Goal: Task Accomplishment & Management: Complete application form

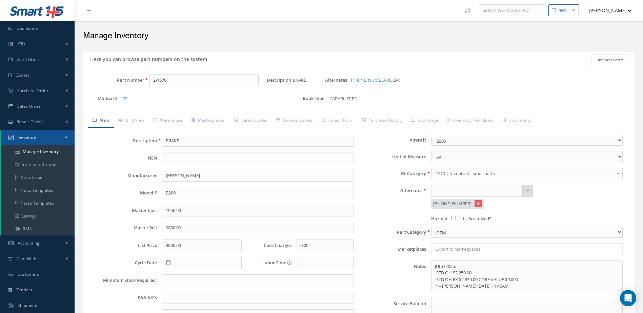
select select "35"
drag, startPoint x: 175, startPoint y: 80, endPoint x: 146, endPoint y: 94, distance: 32.6
click at [146, 94] on div "Part Number 2-1576 Description BRAKE Alternates 101-380096-1 (OEM) Manual # 93 …" at bounding box center [358, 92] width 551 height 36
type input "3-1444"
click at [243, 97] on span "NOSE WHEEL ASSEMBLY" at bounding box center [263, 97] width 102 height 7
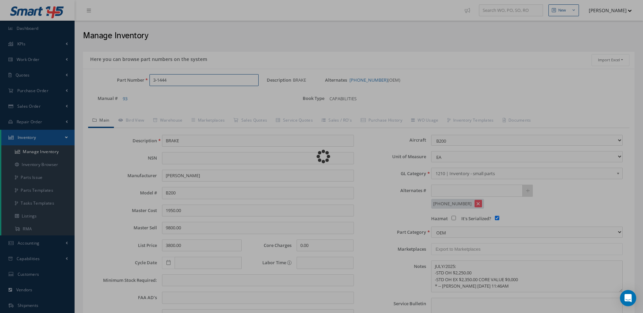
type input "NOSE WHEEL ASSEMBLY"
type input "4383.68"
type input "5479.60"
type input "7828.00"
select select
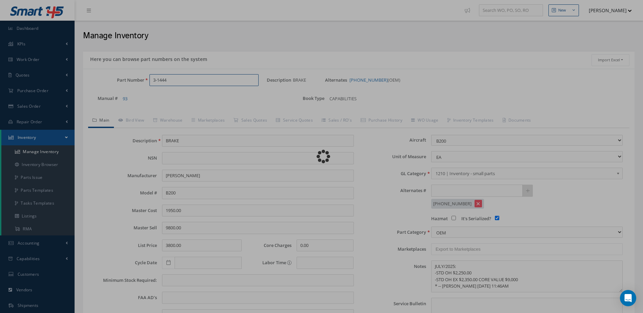
checkbox input "true"
type textarea "8/2022 Repair without tire $650.00 OH without tire $950.00"
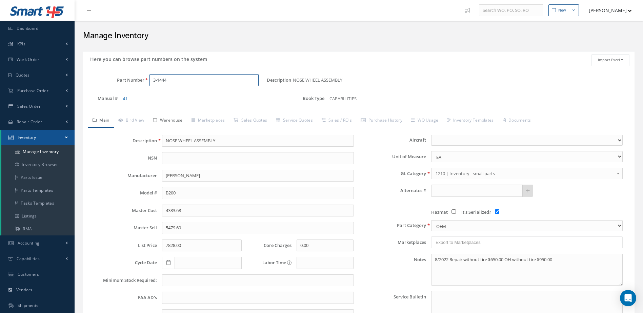
type input "3-1444"
click at [171, 117] on link "Warehouse" at bounding box center [168, 121] width 38 height 14
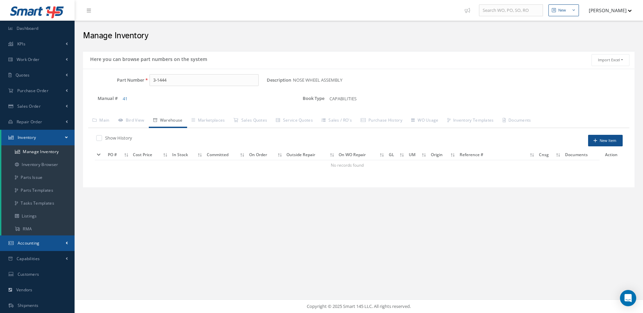
click at [49, 237] on link "Accounting" at bounding box center [37, 244] width 75 height 16
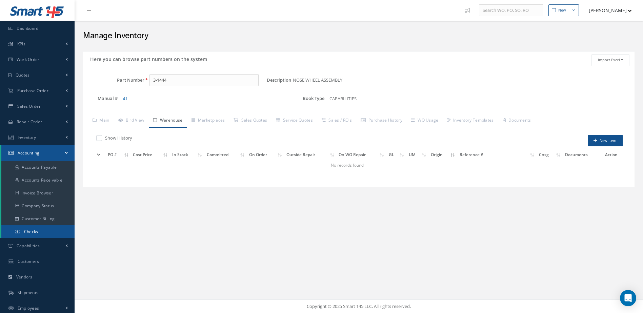
click at [34, 228] on link "Checks" at bounding box center [37, 231] width 73 height 13
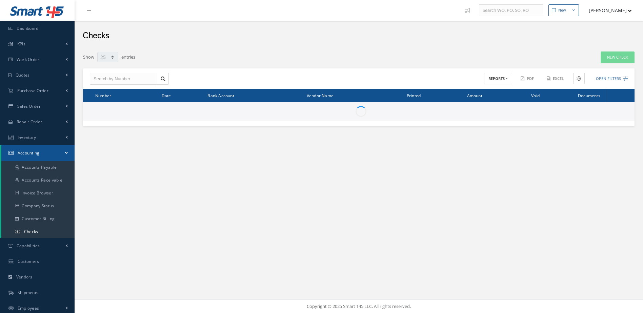
select select "25"
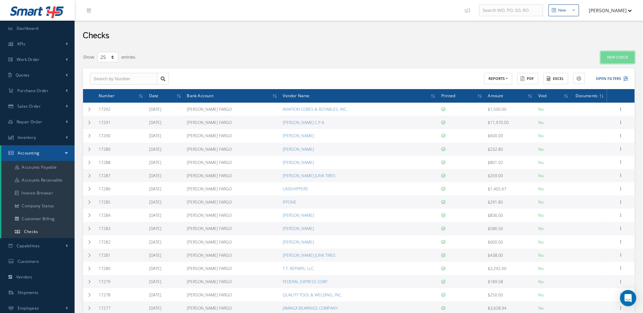
click at [616, 58] on link "New Check" at bounding box center [618, 58] width 34 height 12
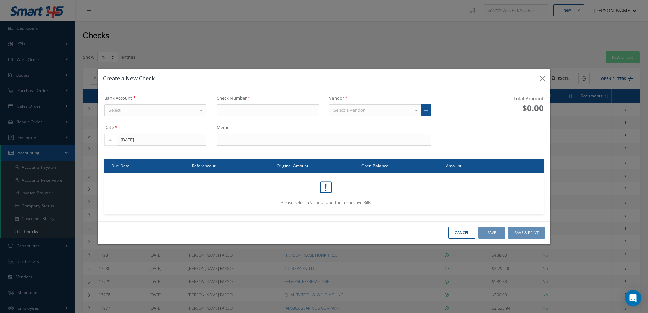
click at [191, 108] on div "Select" at bounding box center [155, 110] width 102 height 12
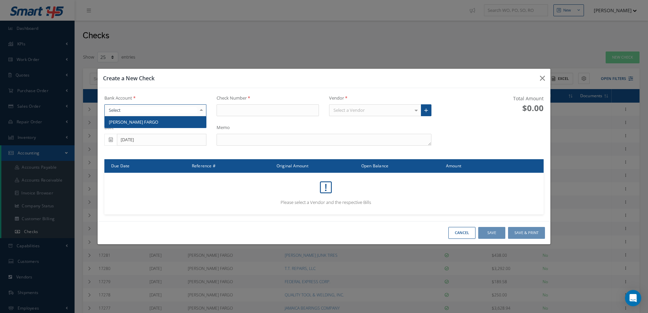
click at [180, 121] on span "[PERSON_NAME] FARGO" at bounding box center [156, 122] width 102 height 12
type input "17293"
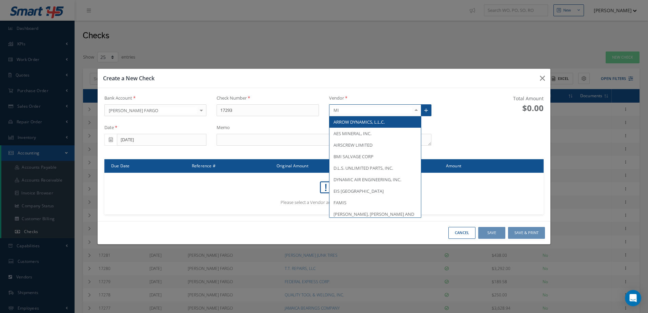
type input "M"
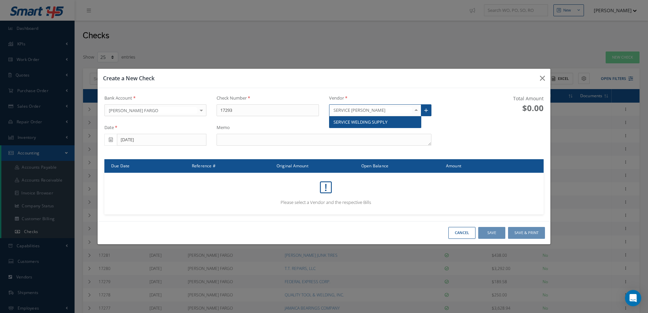
type input "SERVICE WELDING"
click at [383, 123] on span "SERVICE WELDING SUPPLY" at bounding box center [360, 122] width 54 height 6
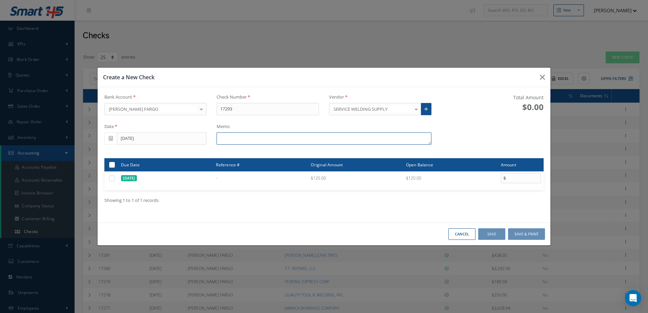
click at [293, 138] on textarea at bounding box center [324, 139] width 215 height 12
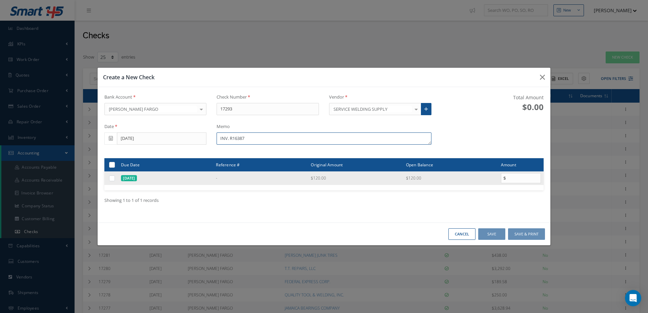
type textarea "INV. R16387"
click at [112, 176] on td at bounding box center [111, 178] width 14 height 14
click at [115, 176] on label at bounding box center [115, 178] width 0 height 6
click at [112, 177] on input "checkbox" at bounding box center [112, 179] width 4 height 4
checkbox input "true"
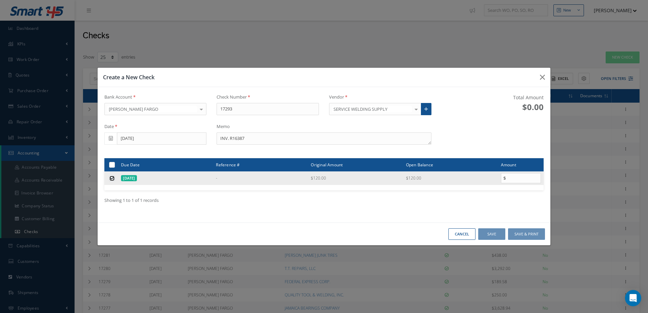
type input "120.00"
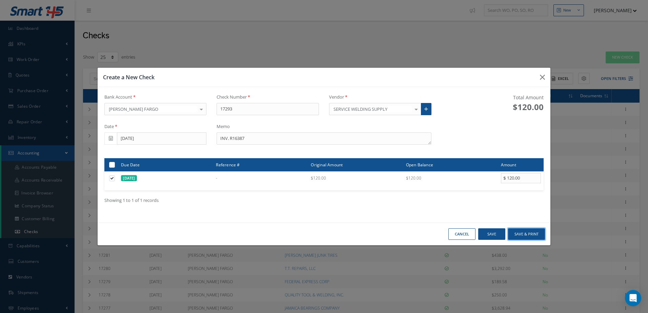
click at [533, 236] on button "Save & Print" at bounding box center [526, 234] width 37 height 12
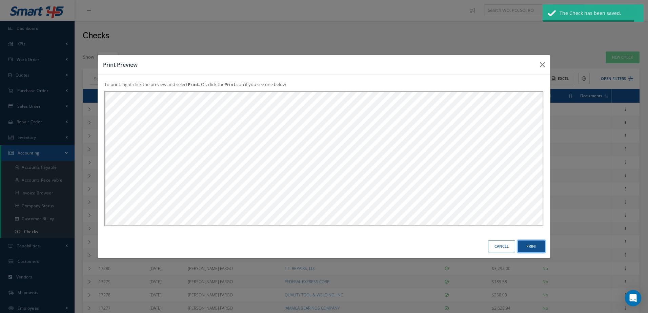
click at [0, 0] on button "Print" at bounding box center [0, 0] width 0 height 0
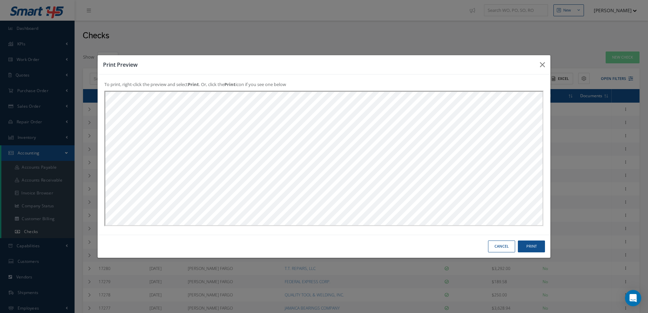
click at [0, 0] on div "Cancel Print" at bounding box center [0, 0] width 0 height 0
click at [0, 0] on button "Cancel" at bounding box center [0, 0] width 0 height 0
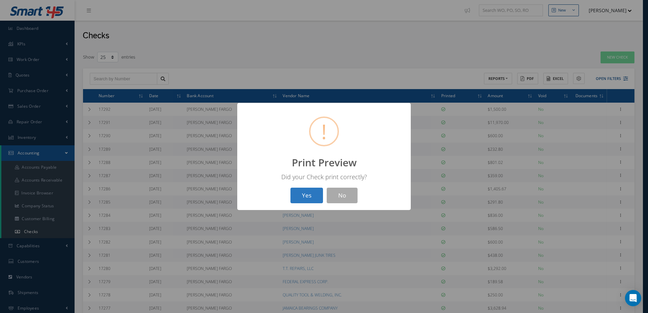
click at [311, 193] on button "Yes" at bounding box center [306, 196] width 33 height 16
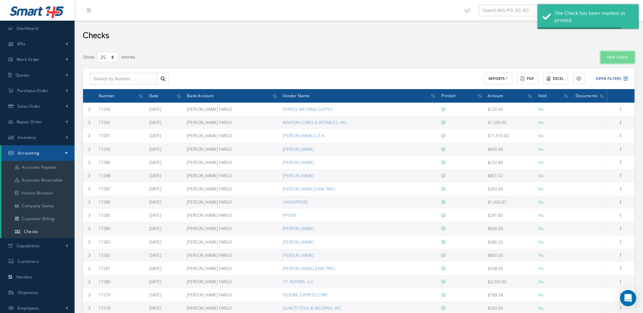
click at [613, 59] on link "New Check" at bounding box center [618, 58] width 34 height 12
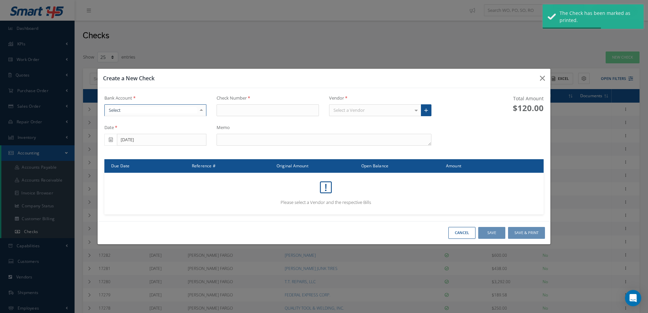
click at [190, 109] on div at bounding box center [155, 110] width 102 height 12
click at [185, 121] on span "[PERSON_NAME] FARGO" at bounding box center [156, 122] width 102 height 12
type input "17294"
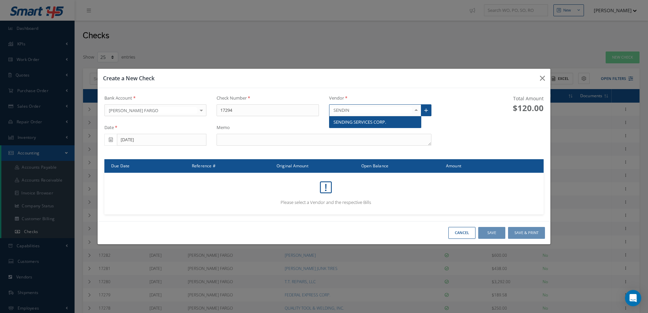
type input "SENDING"
click at [367, 118] on span "SENDING SERVICES CORP." at bounding box center [374, 122] width 91 height 12
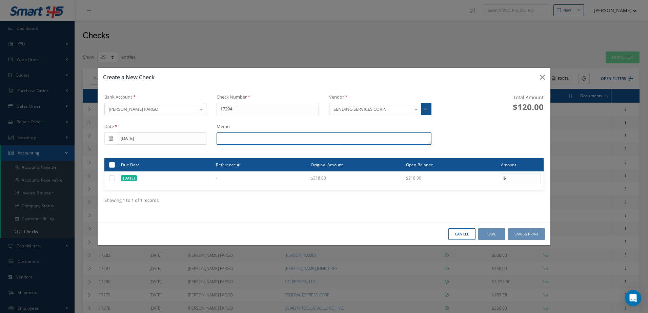
click at [269, 139] on textarea at bounding box center [324, 139] width 215 height 12
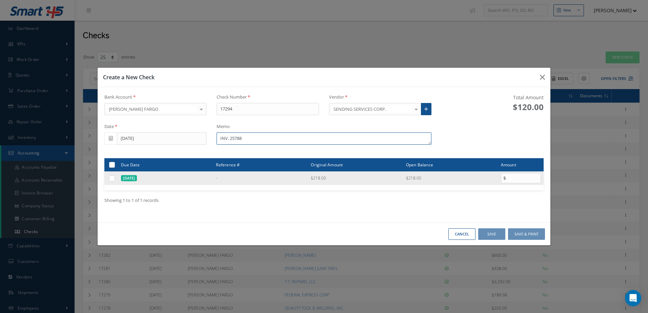
type textarea "INV. 25788"
click at [115, 180] on label at bounding box center [115, 178] width 0 height 6
click at [112, 180] on input "checkbox" at bounding box center [112, 179] width 4 height 4
checkbox input "true"
type input "218.00"
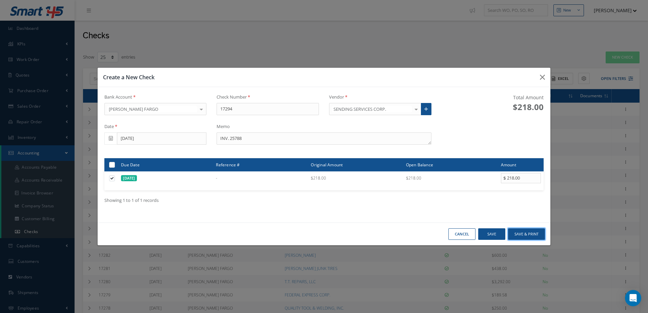
click at [525, 235] on button "Save & Print" at bounding box center [526, 234] width 37 height 12
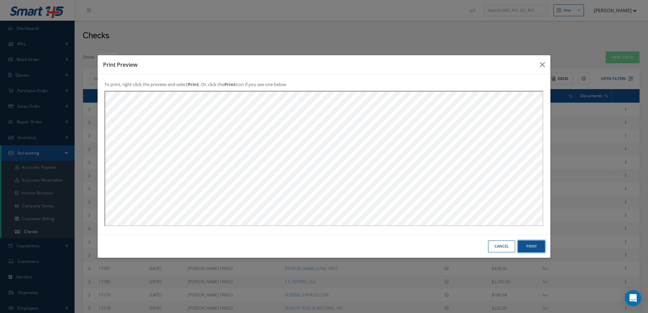
click at [0, 0] on button "Print" at bounding box center [0, 0] width 0 height 0
click at [0, 0] on button "Cancel" at bounding box center [0, 0] width 0 height 0
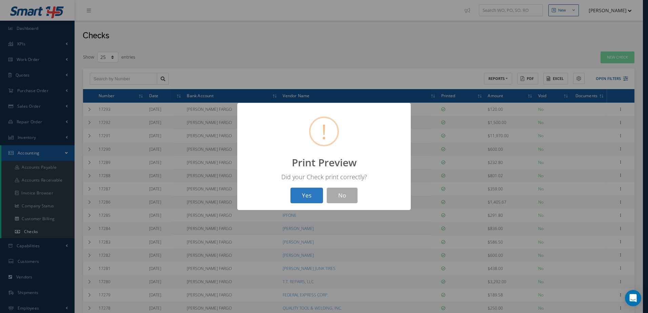
click at [310, 197] on button "Yes" at bounding box center [306, 196] width 33 height 16
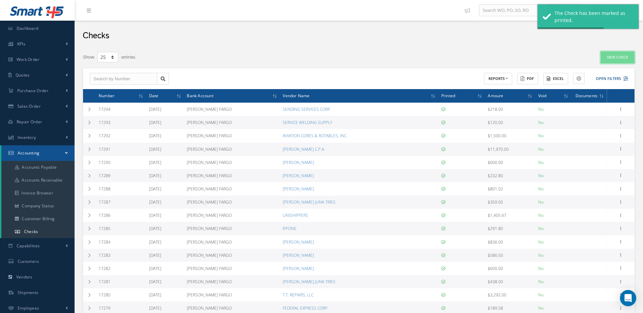
click at [614, 54] on link "New Check" at bounding box center [618, 58] width 34 height 12
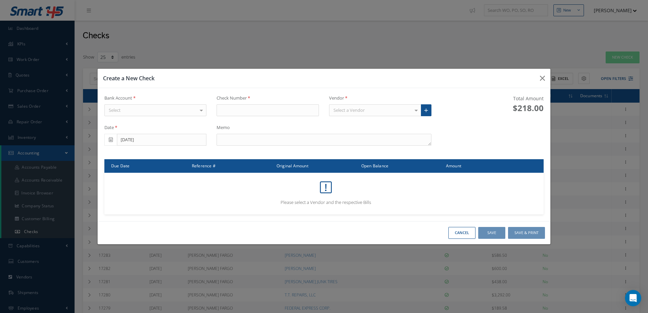
click at [157, 111] on div "Select" at bounding box center [155, 110] width 102 height 12
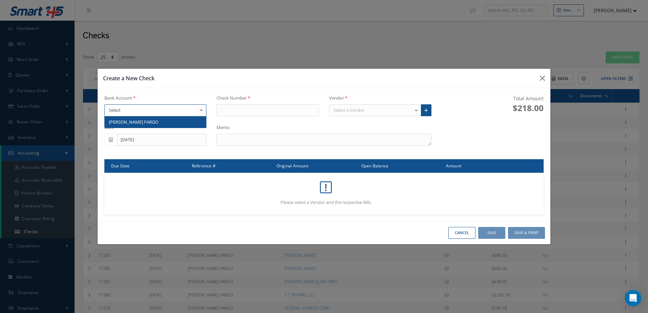
click at [156, 119] on span "[PERSON_NAME] FARGO" at bounding box center [156, 122] width 102 height 12
type input "17295"
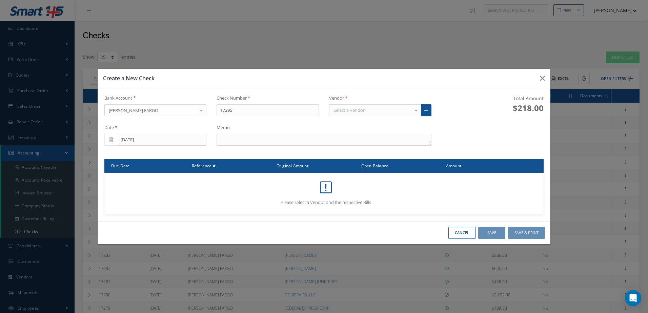
click at [361, 118] on div "Vendor Select a Vendor AMERICAN EXPRESS CORP. American Express Pres. AMERIDOORS…" at bounding box center [380, 108] width 113 height 27
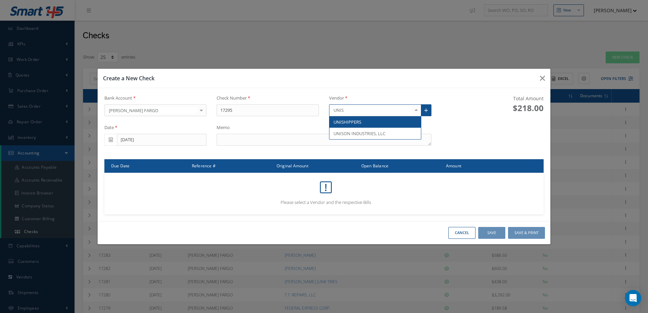
type input "UNISH"
click at [373, 119] on span "UNISHIPPERS" at bounding box center [374, 122] width 91 height 12
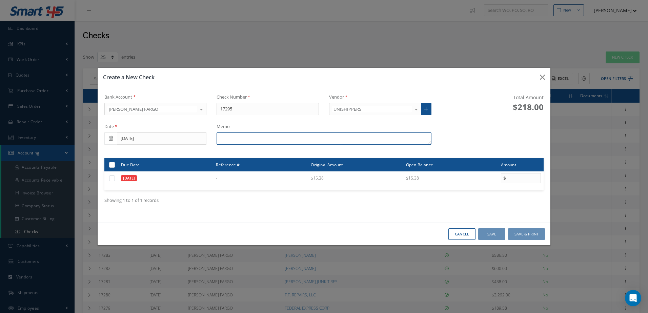
click at [229, 139] on textarea at bounding box center [324, 139] width 215 height 12
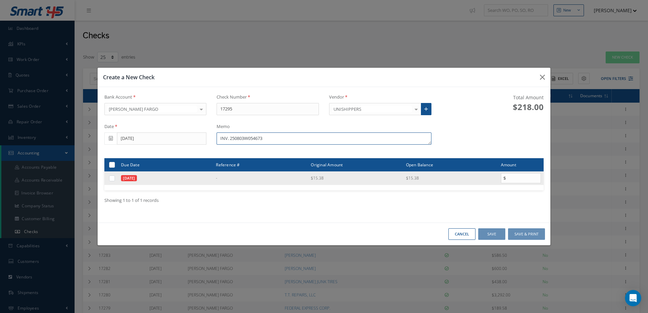
type textarea "INV. 250803W054673"
click at [115, 179] on label at bounding box center [115, 178] width 0 height 6
click at [113, 179] on input "checkbox" at bounding box center [112, 179] width 4 height 4
checkbox input "true"
type input "15.38"
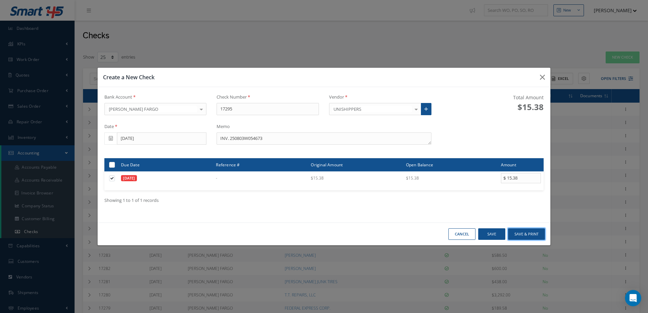
click at [515, 236] on button "Save & Print" at bounding box center [526, 234] width 37 height 12
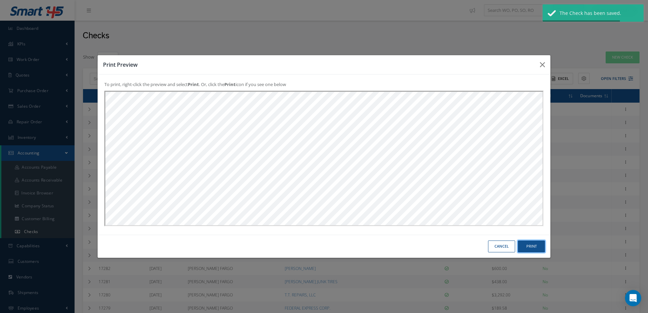
click at [0, 0] on button "Print" at bounding box center [0, 0] width 0 height 0
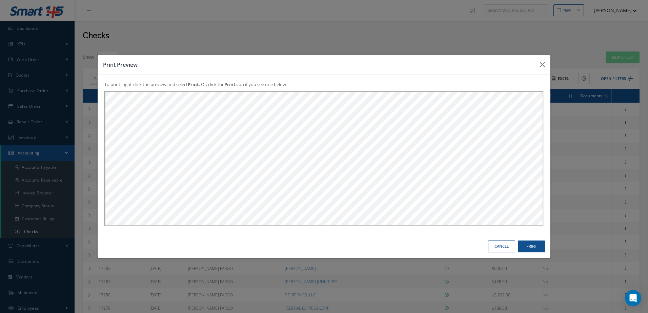
click at [0, 0] on button "Cancel" at bounding box center [0, 0] width 0 height 0
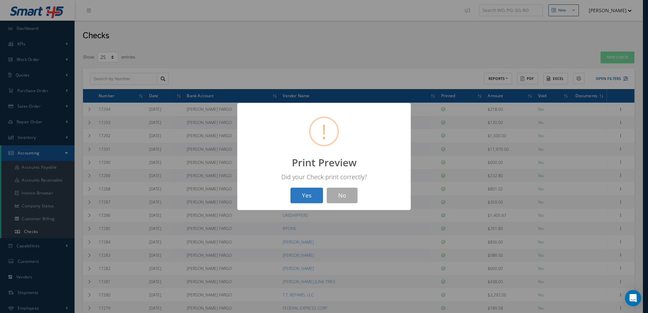
click at [303, 194] on button "Yes" at bounding box center [306, 196] width 33 height 16
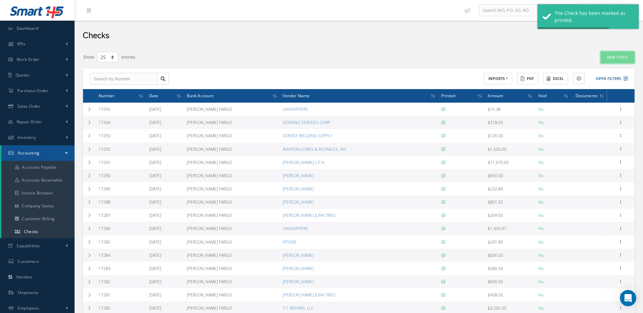
click at [621, 58] on link "New Check" at bounding box center [618, 58] width 34 height 12
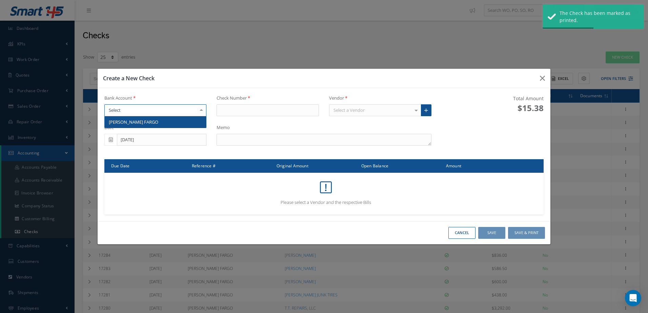
click at [182, 110] on div at bounding box center [155, 110] width 102 height 12
click at [182, 122] on span "[PERSON_NAME] FARGO" at bounding box center [156, 122] width 102 height 12
type input "17296"
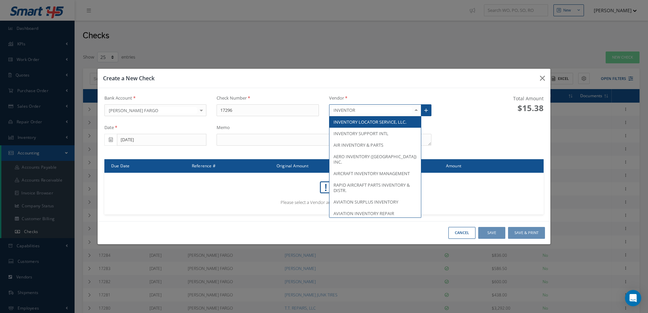
type input "INVENTORY"
click at [361, 122] on span "INVENTORY LOCATOR SERVICE, LLC." at bounding box center [369, 122] width 73 height 6
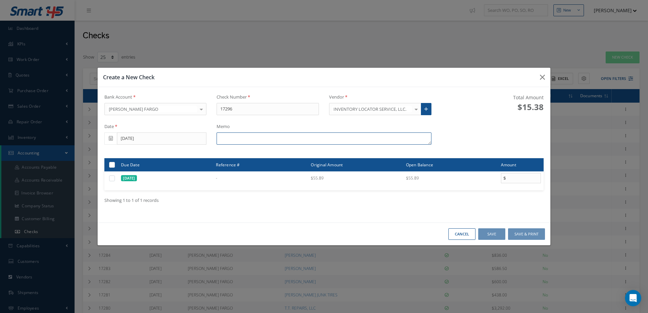
click at [364, 138] on textarea at bounding box center [324, 139] width 215 height 12
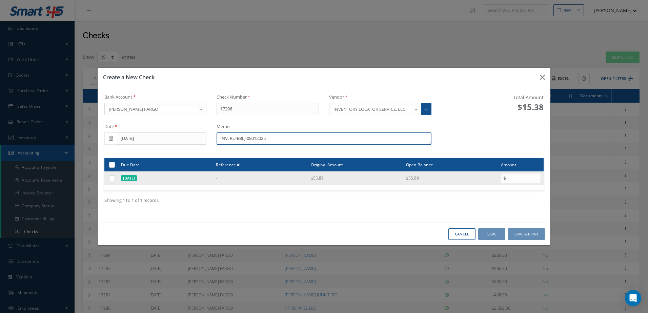
type textarea "INV. RU-B3LJ-08012025"
click at [115, 179] on label at bounding box center [115, 178] width 0 height 6
click at [110, 179] on input "checkbox" at bounding box center [112, 179] width 4 height 4
checkbox input "true"
type input "55.89"
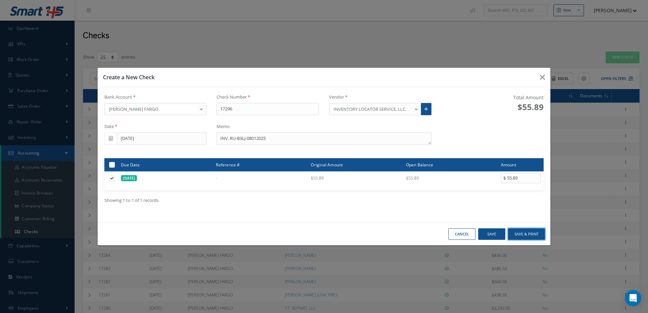
click at [521, 235] on button "Save & Print" at bounding box center [526, 234] width 37 height 12
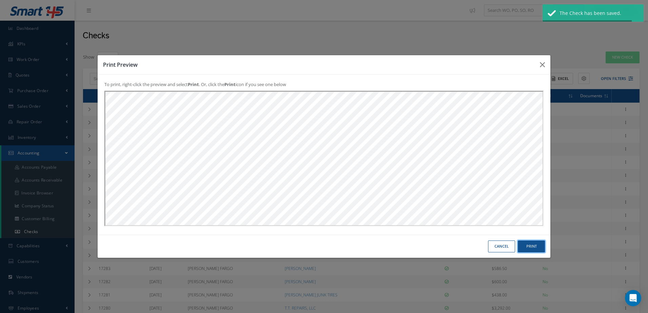
click at [0, 0] on button "Print" at bounding box center [0, 0] width 0 height 0
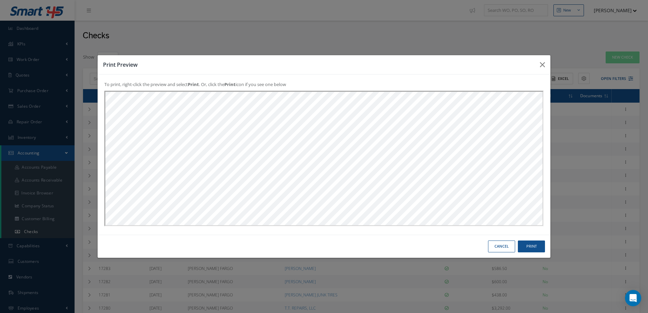
click at [0, 0] on button "Cancel" at bounding box center [0, 0] width 0 height 0
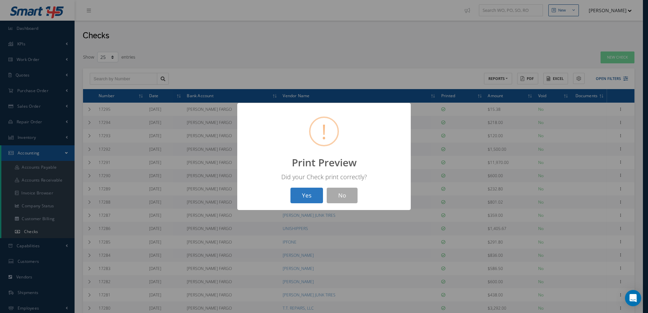
click at [302, 199] on button "Yes" at bounding box center [306, 196] width 33 height 16
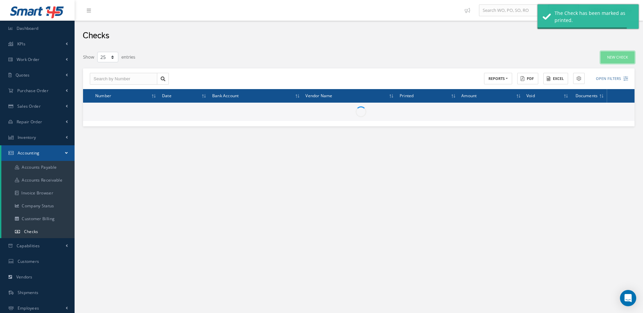
click at [611, 59] on link "New Check" at bounding box center [618, 58] width 34 height 12
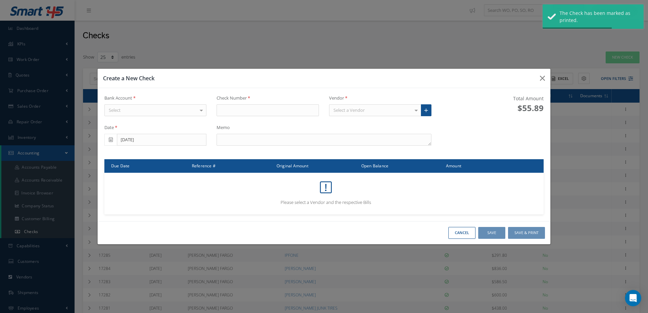
click at [190, 109] on div "Select" at bounding box center [155, 110] width 102 height 12
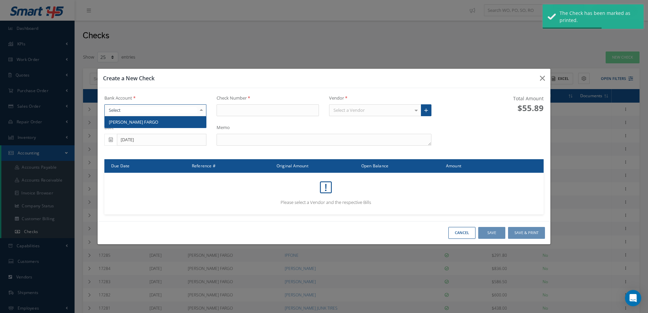
click at [189, 126] on span "[PERSON_NAME] FARGO" at bounding box center [156, 122] width 102 height 12
type input "17297"
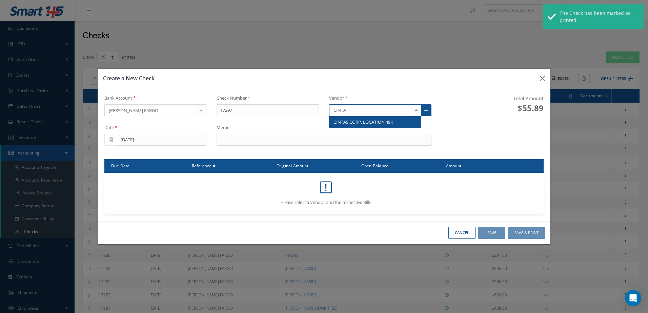
type input "CINTAS"
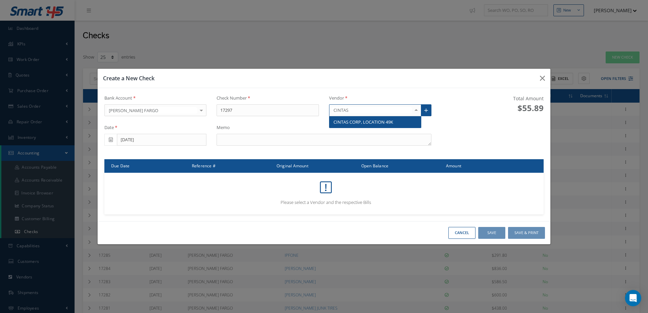
click at [354, 123] on span "CINTAS CORP, LOCATION 49K" at bounding box center [363, 122] width 60 height 6
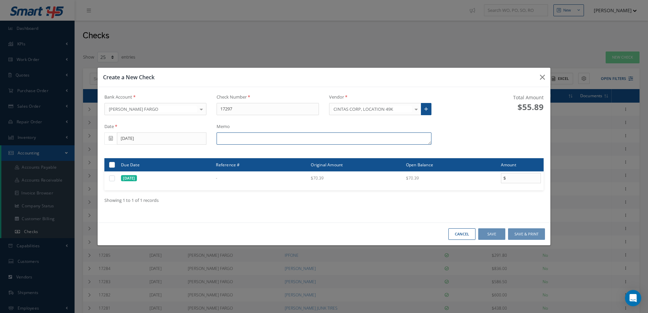
click at [284, 139] on textarea at bounding box center [324, 139] width 215 height 12
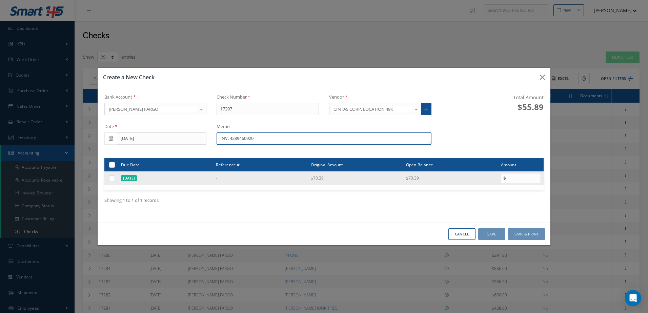
type textarea "INV. 4239460920"
click at [115, 178] on label at bounding box center [115, 178] width 0 height 6
click at [110, 178] on input "checkbox" at bounding box center [112, 179] width 4 height 4
checkbox input "true"
type input "70.39"
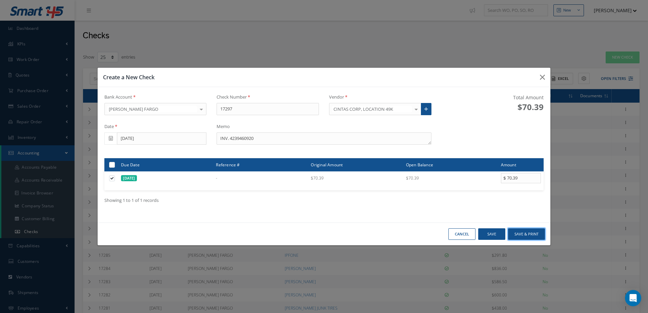
click at [527, 233] on button "Save & Print" at bounding box center [526, 234] width 37 height 12
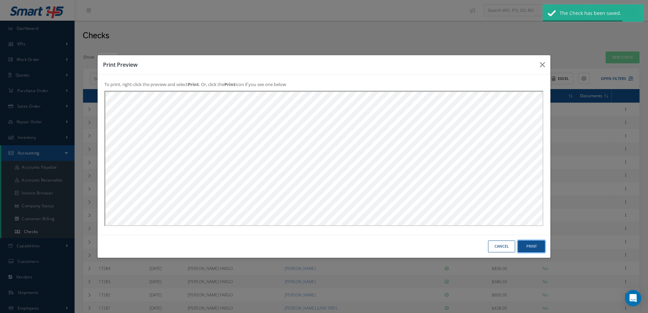
click at [0, 0] on button "Print" at bounding box center [0, 0] width 0 height 0
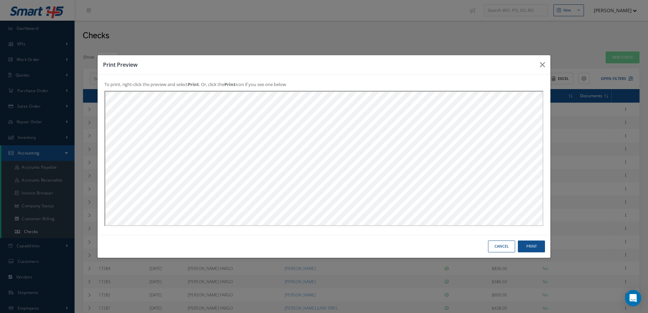
click at [0, 0] on button "Cancel" at bounding box center [0, 0] width 0 height 0
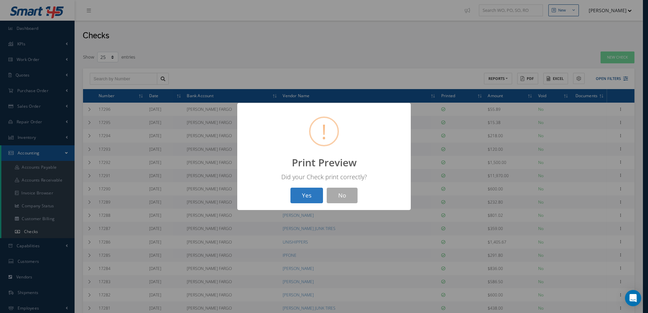
click at [308, 196] on button "Yes" at bounding box center [306, 196] width 33 height 16
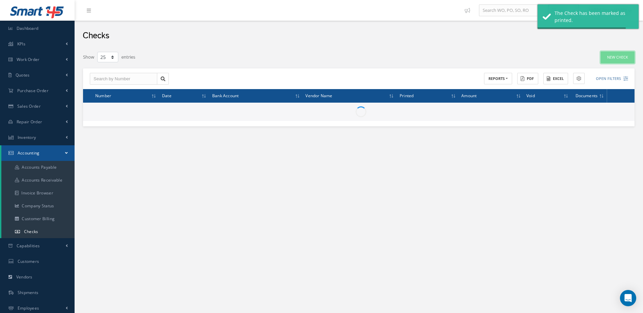
click at [617, 59] on link "New Check" at bounding box center [618, 58] width 34 height 12
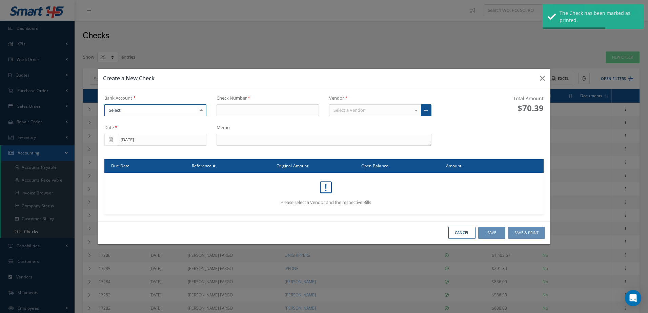
click at [169, 110] on div at bounding box center [155, 110] width 102 height 12
click at [169, 125] on span "[PERSON_NAME] FARGO" at bounding box center [156, 122] width 102 height 12
type input "17298"
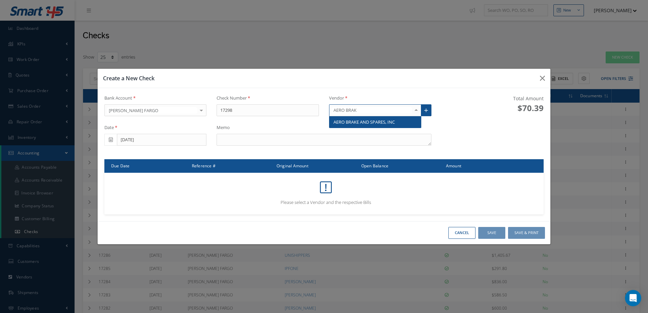
type input "AERO BRAKE"
click at [356, 122] on span "AERO BRAKE AND SPARES, INC" at bounding box center [363, 122] width 61 height 6
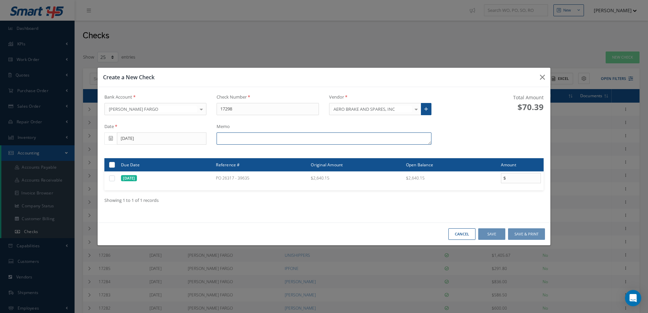
click at [318, 137] on textarea at bounding box center [324, 139] width 215 height 12
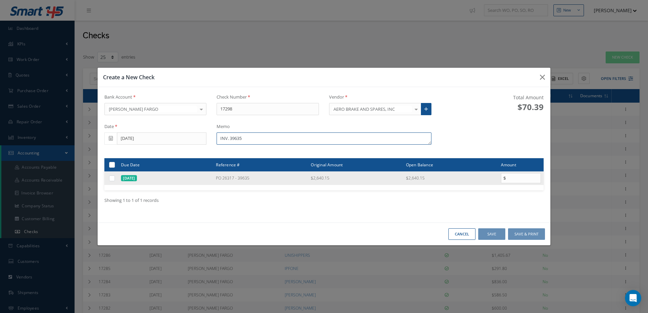
type textarea "INV. 39635"
click at [115, 179] on label at bounding box center [115, 178] width 0 height 6
click at [112, 179] on input "checkbox" at bounding box center [112, 179] width 4 height 4
checkbox input "true"
type input "2640.15"
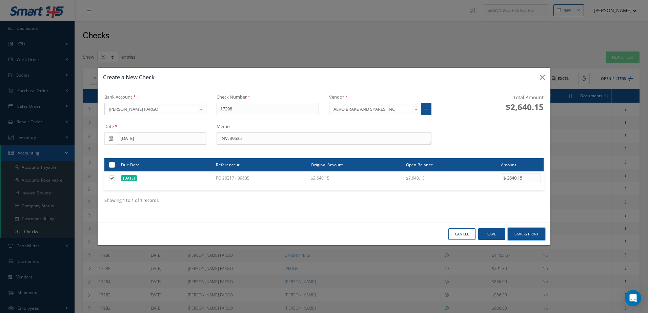
click at [529, 233] on button "Save & Print" at bounding box center [526, 234] width 37 height 12
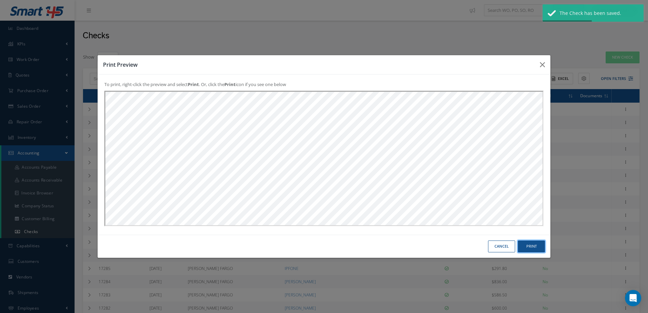
click at [0, 0] on button "Print" at bounding box center [0, 0] width 0 height 0
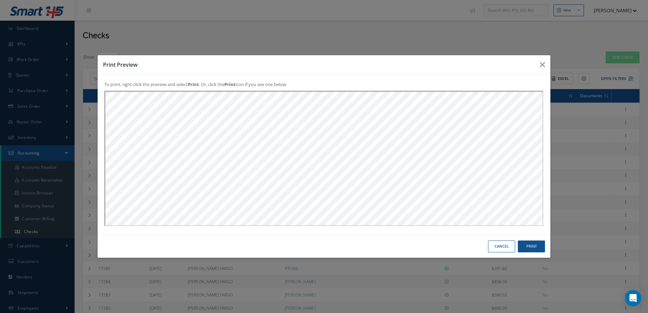
click at [0, 0] on button "Cancel" at bounding box center [0, 0] width 0 height 0
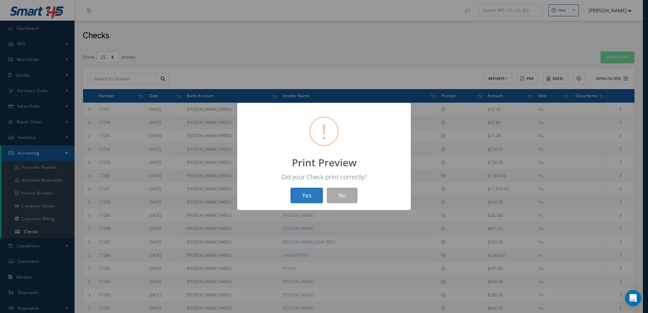
click at [310, 196] on button "Yes" at bounding box center [306, 196] width 33 height 16
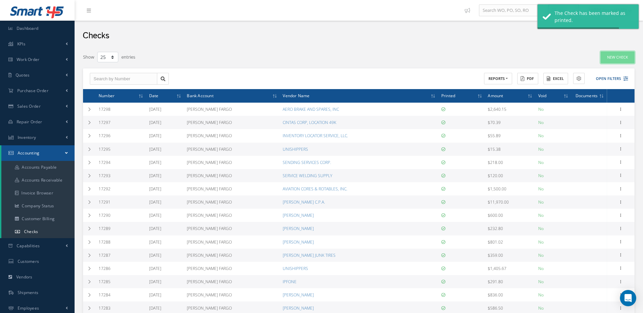
click at [610, 59] on link "New Check" at bounding box center [618, 58] width 34 height 12
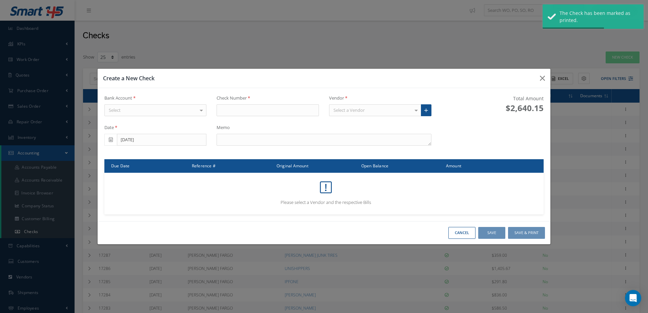
click at [134, 111] on div "Select" at bounding box center [155, 110] width 102 height 12
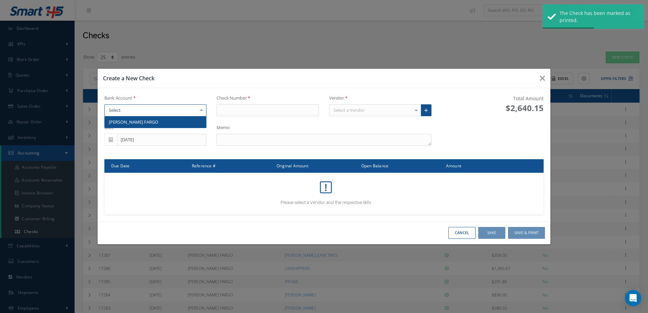
click at [134, 121] on span "[PERSON_NAME] FARGO" at bounding box center [133, 122] width 49 height 6
type input "17299"
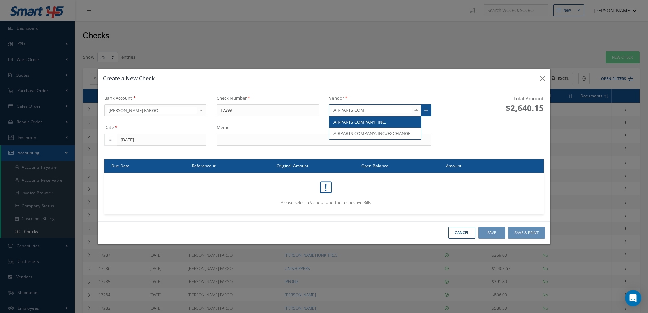
type input "AIRPARTS COMP"
click at [360, 120] on span "AIRPARTS COMPANY, INC." at bounding box center [359, 122] width 53 height 6
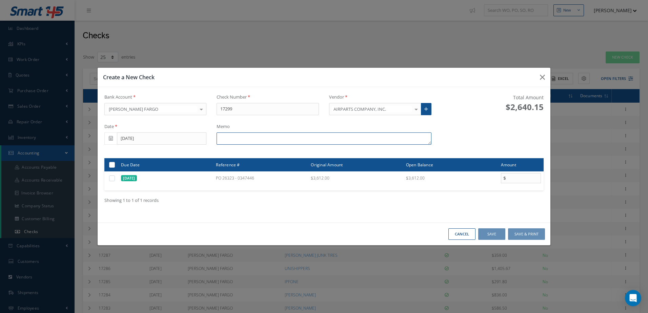
click at [245, 138] on textarea at bounding box center [324, 139] width 215 height 12
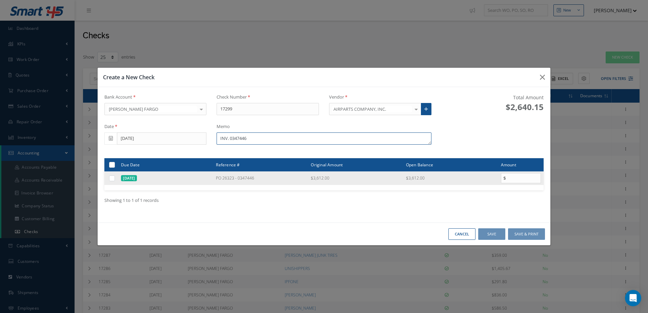
type textarea "INV. 0347446"
click at [115, 179] on label at bounding box center [115, 178] width 0 height 6
click at [113, 179] on input "checkbox" at bounding box center [112, 179] width 4 height 4
checkbox input "true"
type input "3612.00"
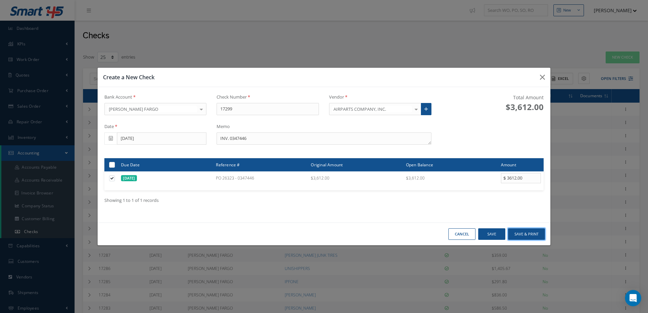
click at [529, 236] on button "Save & Print" at bounding box center [526, 234] width 37 height 12
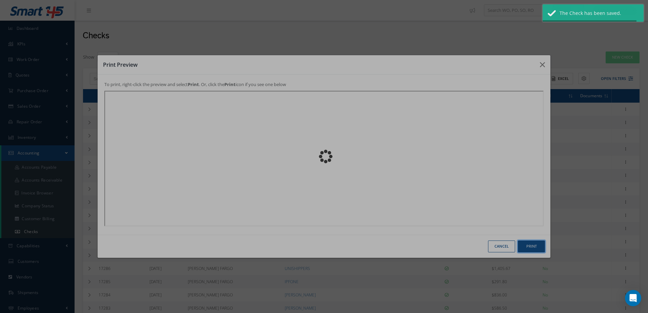
click at [0, 0] on button "Print" at bounding box center [0, 0] width 0 height 0
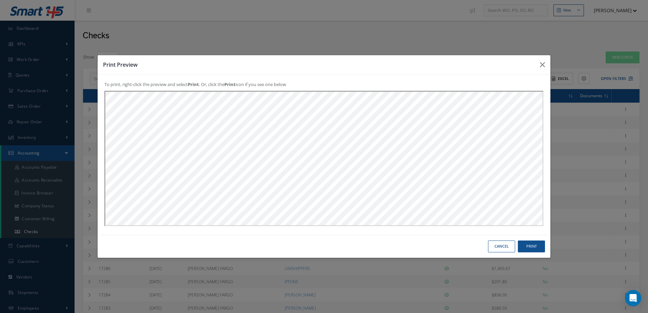
click at [0, 0] on button "Cancel" at bounding box center [0, 0] width 0 height 0
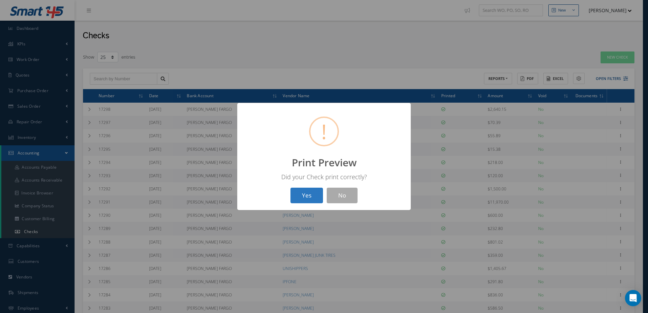
click at [306, 190] on button "Yes" at bounding box center [306, 196] width 33 height 16
